Goal: Task Accomplishment & Management: Manage account settings

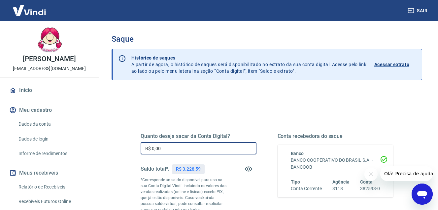
click at [169, 146] on input "R$ 0,00" at bounding box center [199, 148] width 116 height 12
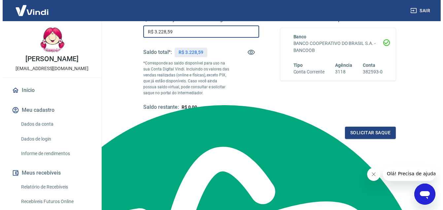
scroll to position [123, 0]
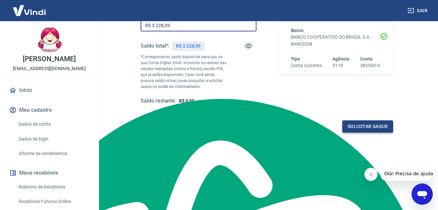
type input "R$ 3.228,59"
click at [360, 126] on button "Solicitar saque" at bounding box center [367, 126] width 51 height 12
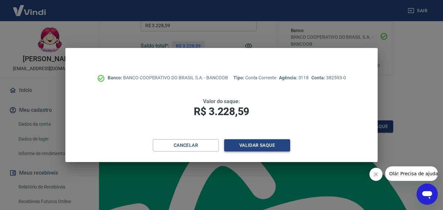
click at [249, 143] on button "Validar saque" at bounding box center [257, 145] width 66 height 12
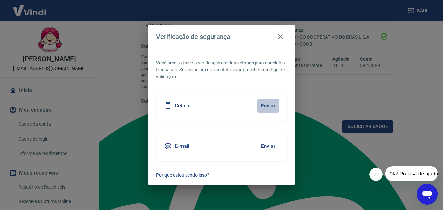
click at [265, 103] on button "Enviar" at bounding box center [267, 106] width 21 height 14
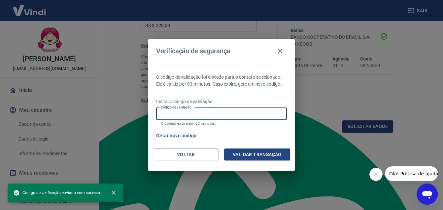
click at [178, 111] on input "Código de validação" at bounding box center [221, 114] width 131 height 12
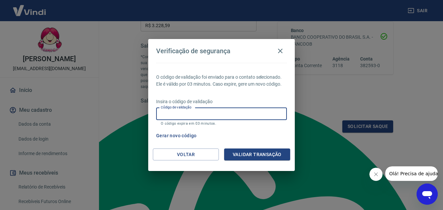
click at [204, 117] on input "Código de validação" at bounding box center [221, 114] width 131 height 12
click at [241, 130] on div "Gerar novo código" at bounding box center [219, 135] width 133 height 12
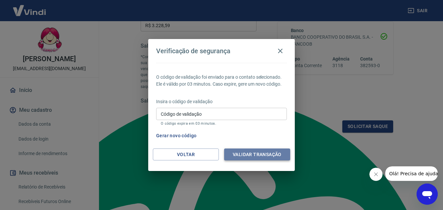
click at [243, 157] on button "Validar transação" at bounding box center [257, 154] width 66 height 12
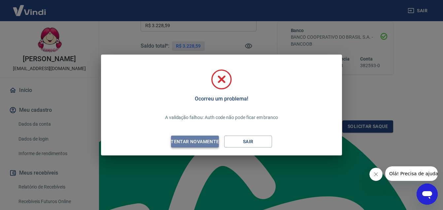
click at [206, 140] on div "Tentar novamente" at bounding box center [195, 141] width 64 height 8
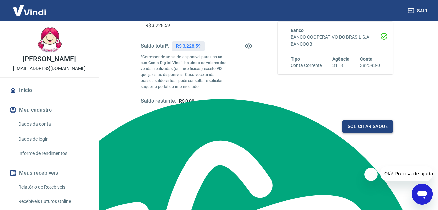
click at [375, 123] on button "Solicitar saque" at bounding box center [367, 126] width 51 height 12
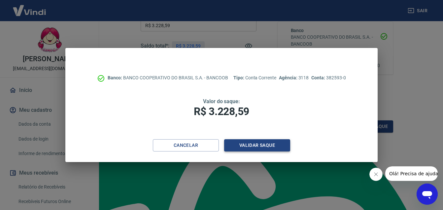
click at [245, 143] on button "Validar saque" at bounding box center [257, 145] width 66 height 12
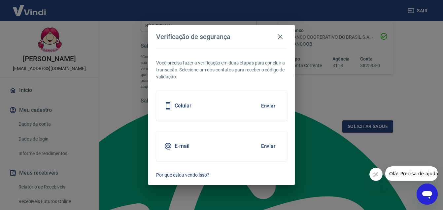
click at [266, 103] on button "Enviar" at bounding box center [267, 106] width 21 height 14
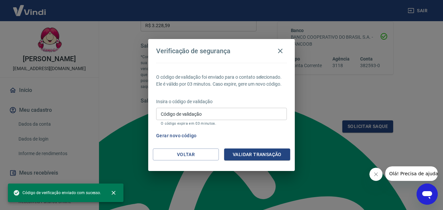
click at [181, 114] on input "Código de validação" at bounding box center [221, 114] width 131 height 12
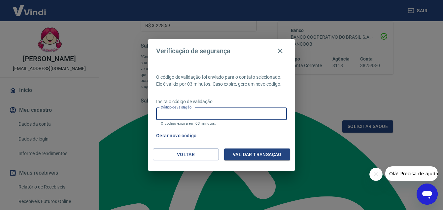
click at [188, 119] on input "Código de validação" at bounding box center [221, 114] width 131 height 12
type input "171053"
click at [268, 155] on button "Validar transação" at bounding box center [257, 154] width 66 height 12
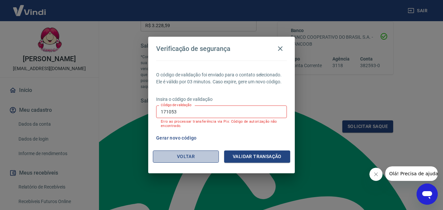
click at [206, 153] on button "Voltar" at bounding box center [186, 156] width 66 height 12
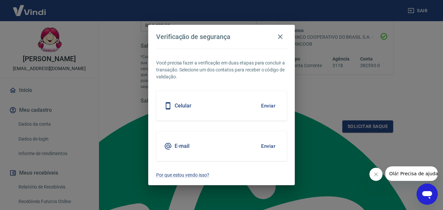
click at [266, 145] on button "Enviar" at bounding box center [267, 146] width 21 height 14
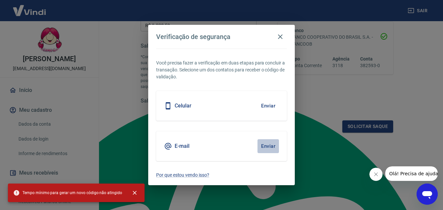
click at [262, 144] on button "Enviar" at bounding box center [267, 146] width 21 height 14
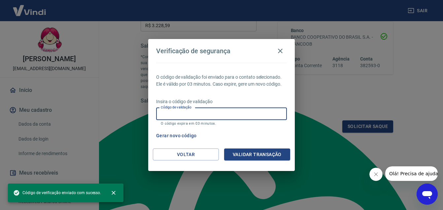
click at [189, 114] on input "Código de validação" at bounding box center [221, 114] width 131 height 12
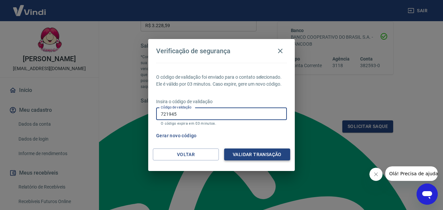
type input "721945"
click at [251, 152] on button "Validar transação" at bounding box center [257, 154] width 66 height 12
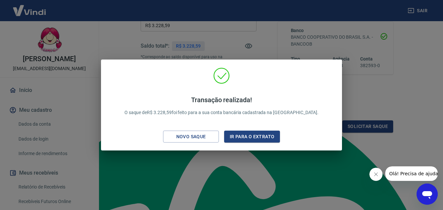
click at [316, 177] on div "Transação realizada! O saque de R$ 3.228,59 foi feito para a sua conta bancária…" at bounding box center [221, 105] width 443 height 210
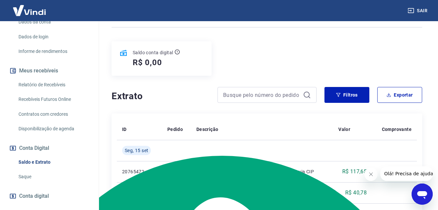
scroll to position [69, 0]
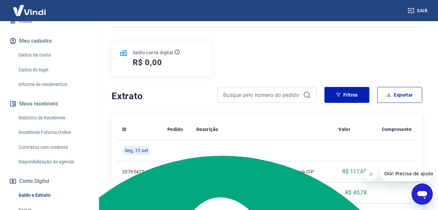
click at [61, 132] on link "Recebíveis Futuros Online" at bounding box center [53, 132] width 75 height 14
